Goal: Task Accomplishment & Management: Use online tool/utility

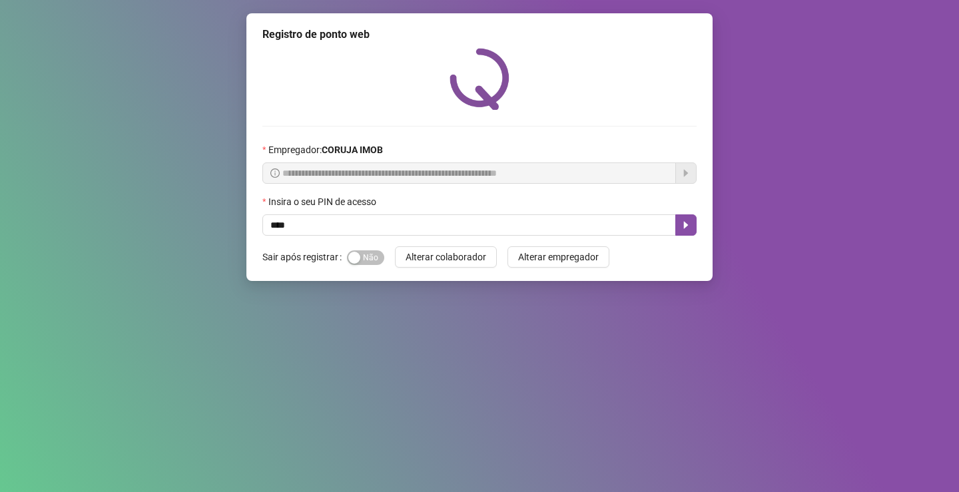
type input "*****"
click at [686, 226] on icon "caret-right" at bounding box center [686, 225] width 5 height 7
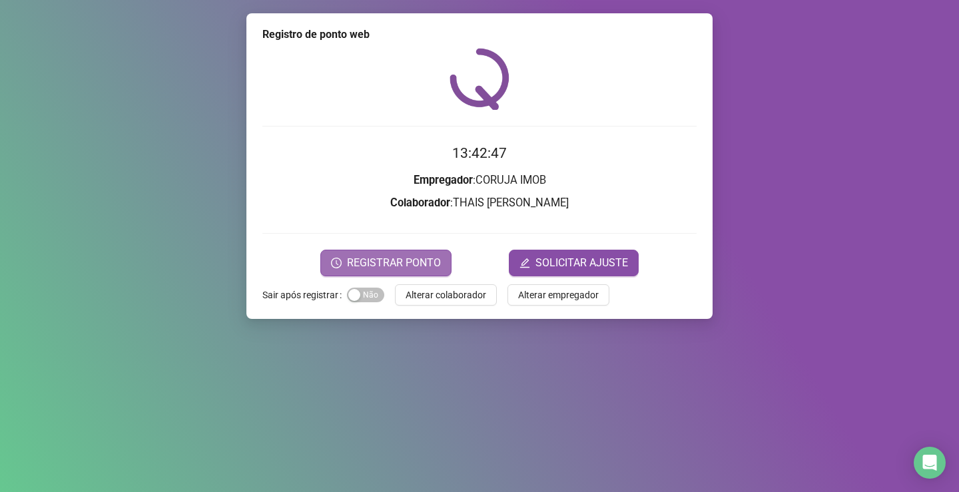
click at [403, 264] on span "REGISTRAR PONTO" at bounding box center [394, 263] width 94 height 16
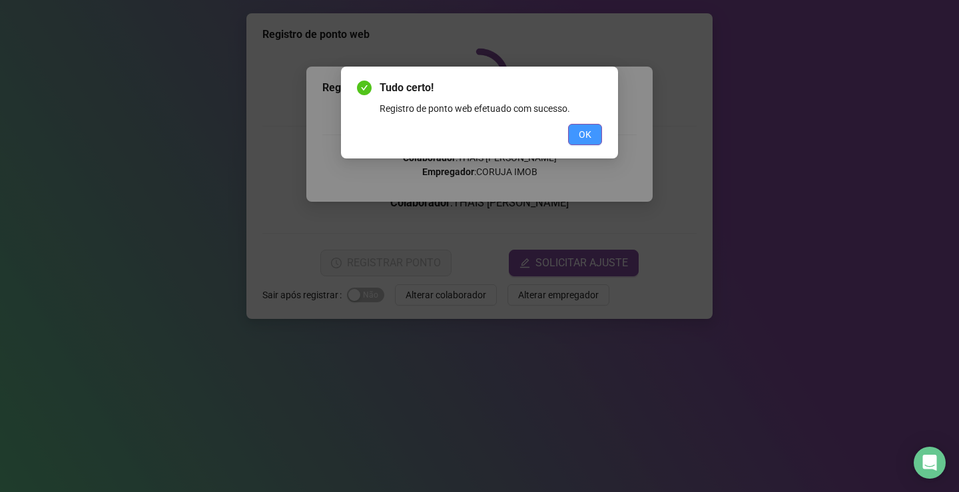
click at [583, 132] on span "OK" at bounding box center [585, 134] width 13 height 15
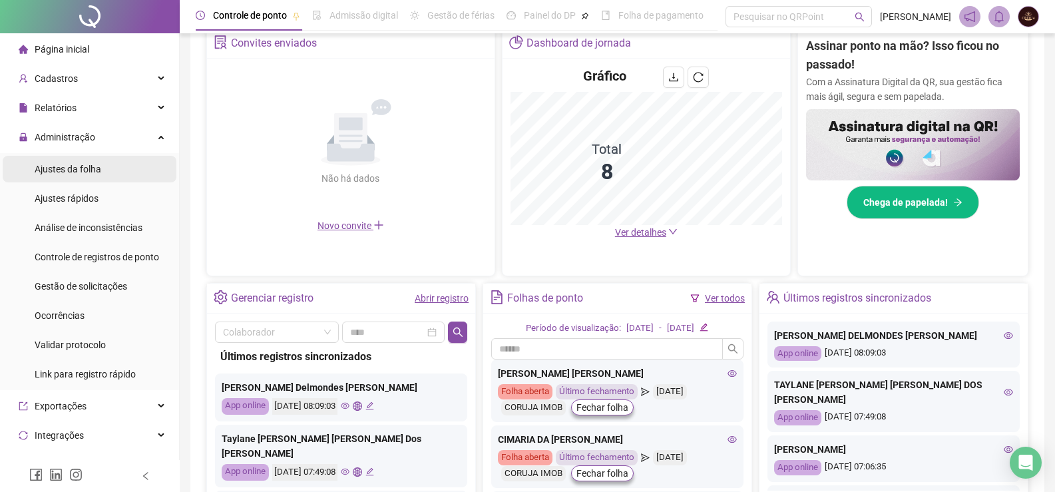
scroll to position [266, 0]
click at [75, 168] on span "Ajustes da folha" at bounding box center [68, 169] width 67 height 11
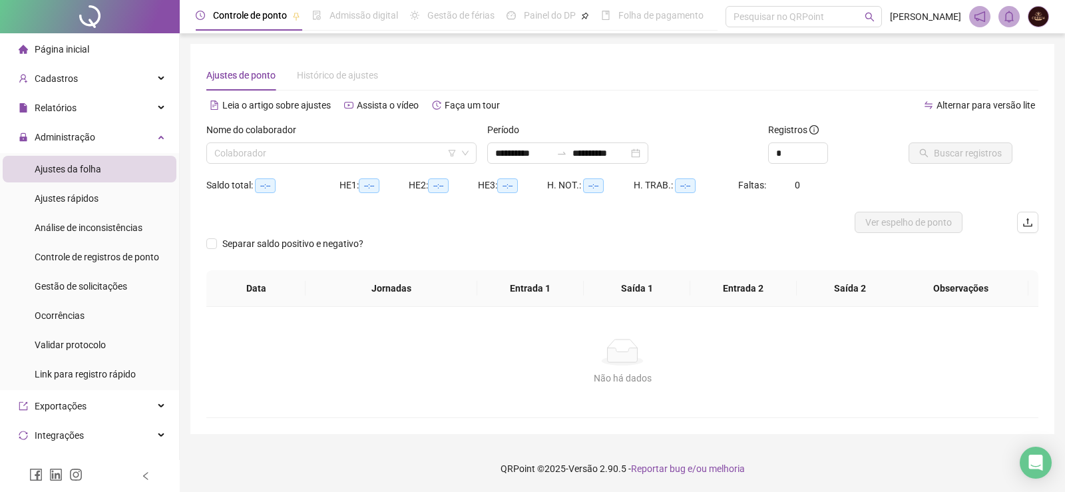
type input "**********"
click at [280, 157] on input "search" at bounding box center [335, 153] width 242 height 20
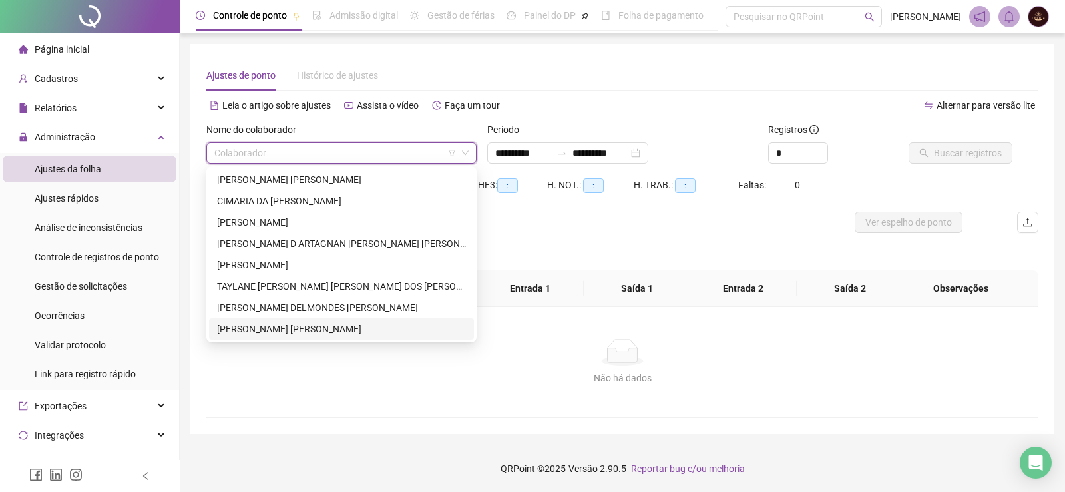
click at [274, 331] on div "[PERSON_NAME] [PERSON_NAME]" at bounding box center [341, 329] width 249 height 15
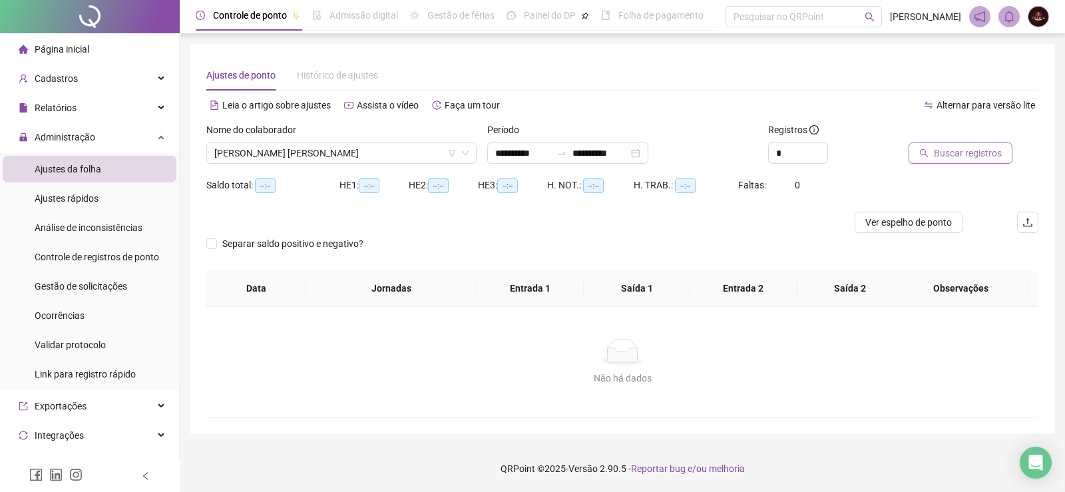
click at [939, 160] on button "Buscar registros" at bounding box center [961, 152] width 104 height 21
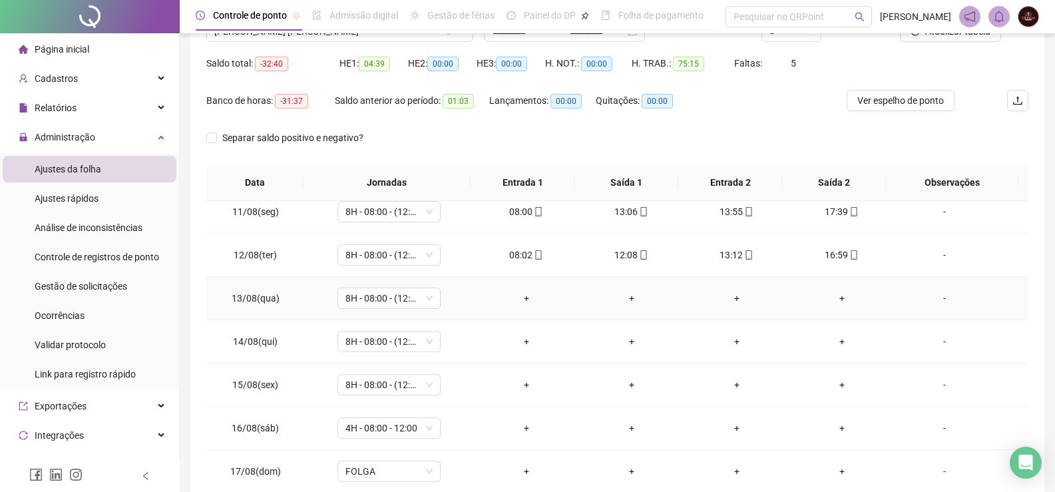
scroll to position [428, 0]
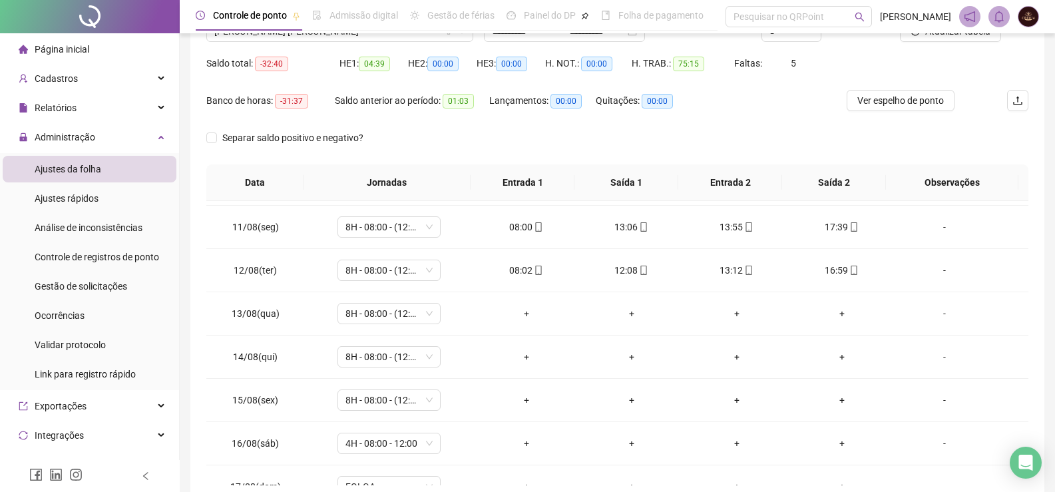
click at [86, 48] on span "Página inicial" at bounding box center [62, 49] width 55 height 11
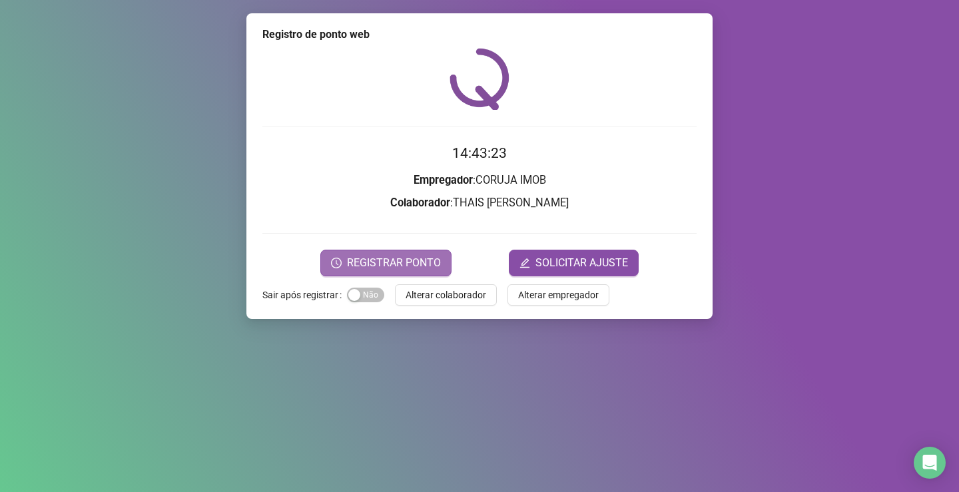
click at [421, 258] on span "REGISTRAR PONTO" at bounding box center [394, 263] width 94 height 16
